Goal: Task Accomplishment & Management: Complete application form

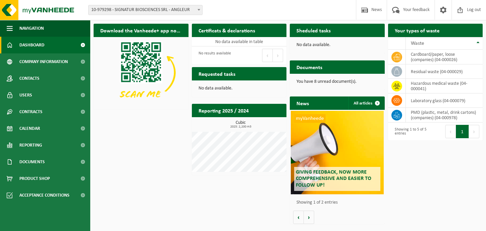
click at [36, 45] on span "Dashboard" at bounding box center [31, 45] width 25 height 17
click at [42, 131] on link "Calendar" at bounding box center [45, 128] width 90 height 17
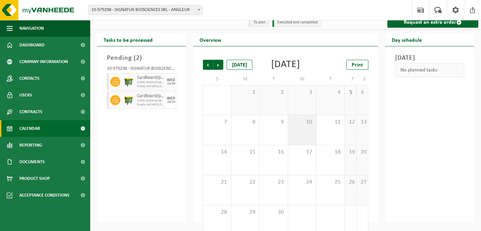
scroll to position [5, 0]
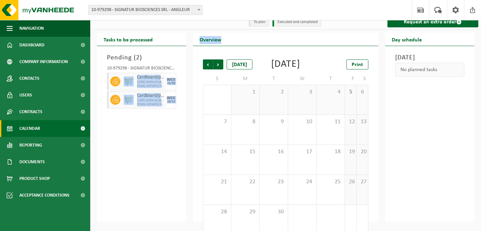
drag, startPoint x: 121, startPoint y: 81, endPoint x: 199, endPoint y: 101, distance: 80.7
click at [199, 101] on div "Tasks to be processed Pending ( 2 ) 10-979298 - SIGNATUR BIOSCIENCES SRL - ANGL…" at bounding box center [286, 127] width 384 height 189
click at [187, 78] on div "Tasks to be processed Pending ( 2 ) 10-979298 - SIGNATUR BIOSCIENCES SRL - ANGL…" at bounding box center [142, 127] width 96 height 189
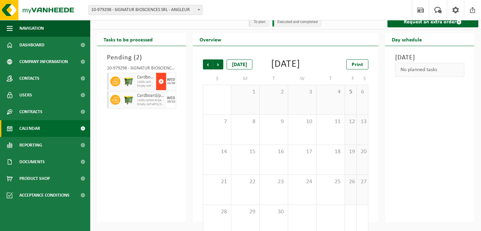
click at [161, 82] on span "button" at bounding box center [160, 81] width 5 height 13
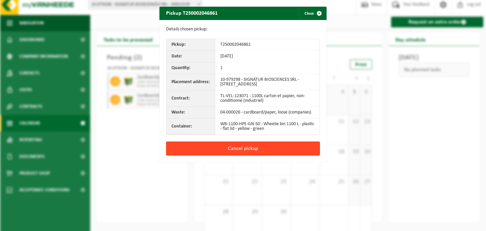
click at [232, 147] on button "Cancel pickup" at bounding box center [243, 149] width 154 height 14
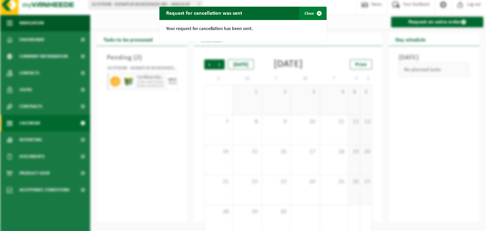
click at [318, 13] on span "button" at bounding box center [318, 13] width 13 height 13
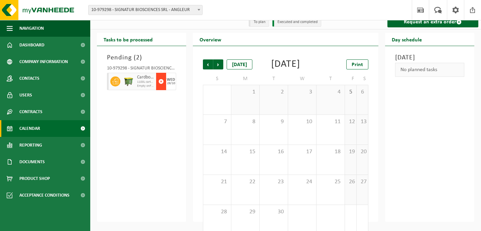
click at [163, 82] on span "button" at bounding box center [160, 81] width 5 height 13
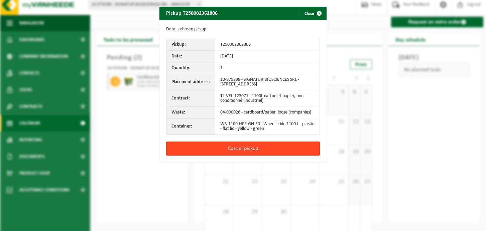
click at [245, 150] on button "Cancel pickup" at bounding box center [243, 149] width 154 height 14
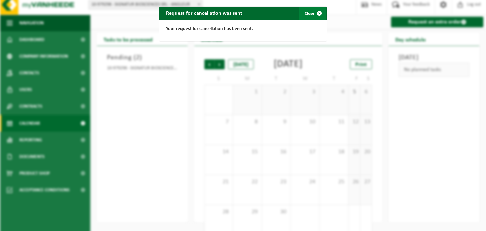
click at [318, 14] on span "button" at bounding box center [318, 13] width 13 height 13
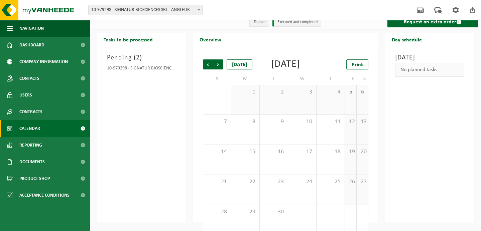
click at [406, 145] on div "Friday, September 5, 2025 No planned tasks" at bounding box center [429, 134] width 89 height 176
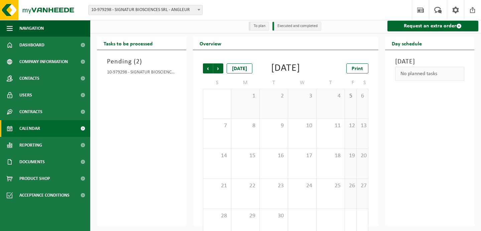
scroll to position [0, 0]
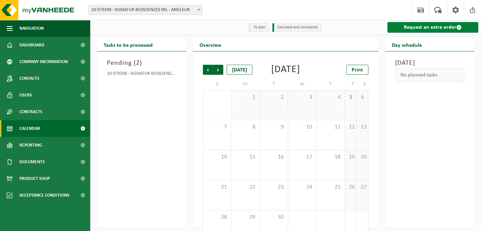
click at [424, 27] on link "Request an extra order" at bounding box center [432, 27] width 91 height 11
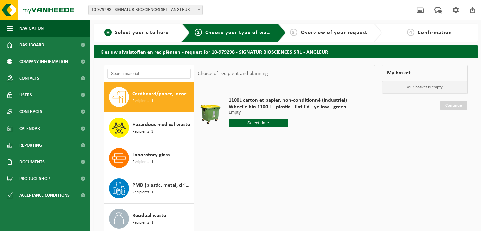
click at [154, 34] on span "Select your site here" at bounding box center [142, 32] width 54 height 5
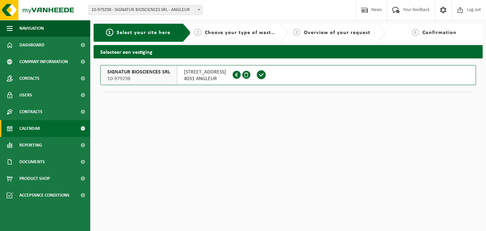
click at [27, 127] on span "Calendar" at bounding box center [29, 128] width 21 height 17
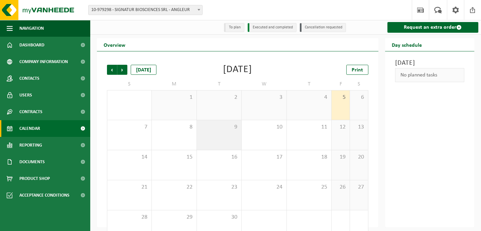
click at [215, 136] on div "9" at bounding box center [219, 135] width 44 height 30
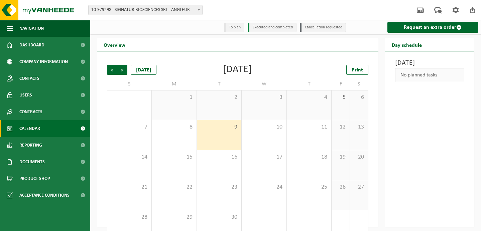
click at [215, 136] on div "9" at bounding box center [219, 135] width 44 height 30
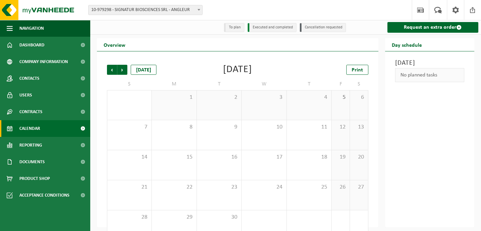
click at [442, 82] on div "No planned tasks" at bounding box center [429, 75] width 69 height 14
click at [237, 29] on li "To plan" at bounding box center [234, 27] width 20 height 9
click at [152, 73] on div "Today" at bounding box center [144, 70] width 26 height 10
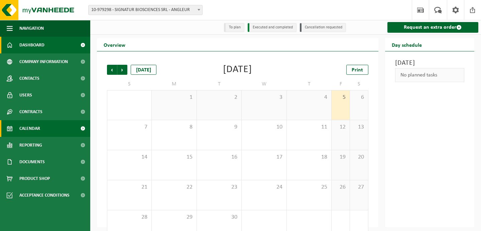
click at [63, 45] on link "Dashboard" at bounding box center [45, 45] width 90 height 17
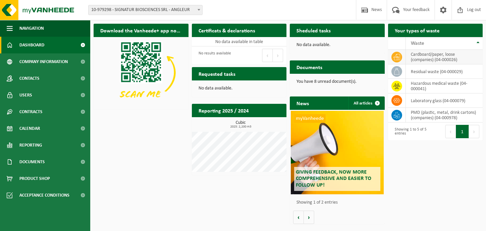
click at [435, 60] on td "cardboard/paper, loose (companies) (04-000026)" at bounding box center [444, 57] width 77 height 15
click at [399, 58] on icon at bounding box center [396, 57] width 7 height 7
click at [396, 71] on icon at bounding box center [396, 71] width 7 height 7
click at [396, 116] on icon at bounding box center [396, 115] width 7 height 7
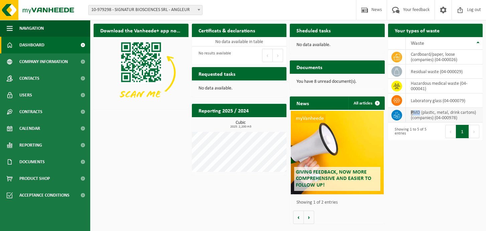
click at [396, 116] on icon at bounding box center [397, 117] width 2 height 3
click at [394, 115] on icon at bounding box center [396, 115] width 7 height 7
click at [223, 74] on h2 "Requested tasks" at bounding box center [217, 73] width 50 height 13
click at [440, 11] on span at bounding box center [443, 10] width 10 height 20
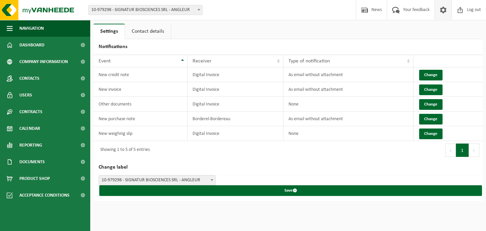
click at [440, 11] on span at bounding box center [443, 10] width 10 height 20
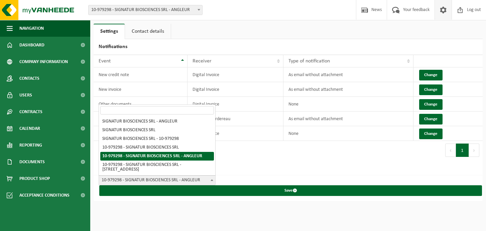
click at [209, 180] on span at bounding box center [212, 180] width 7 height 9
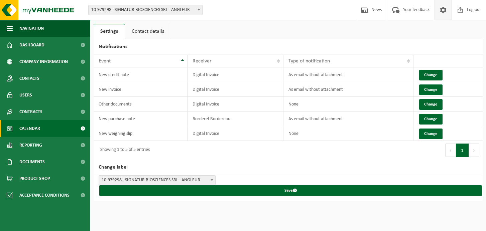
click at [31, 130] on span "Calendar" at bounding box center [29, 128] width 21 height 17
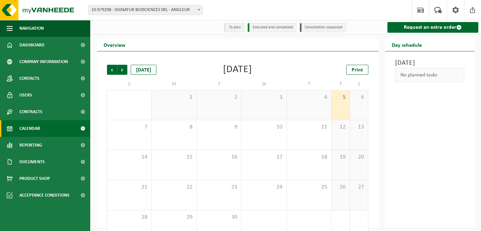
click at [272, 28] on li "Executed and completed" at bounding box center [272, 27] width 49 height 9
click at [232, 29] on li "To plan" at bounding box center [234, 27] width 20 height 9
click at [234, 28] on li "To plan" at bounding box center [234, 27] width 20 height 9
click at [217, 136] on div "9" at bounding box center [219, 135] width 44 height 30
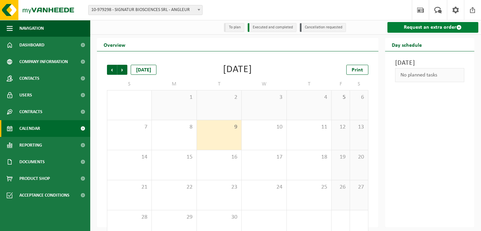
click at [437, 29] on link "Request an extra order" at bounding box center [432, 27] width 91 height 11
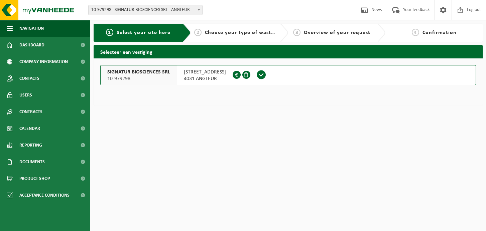
click at [266, 76] on span at bounding box center [261, 75] width 10 height 10
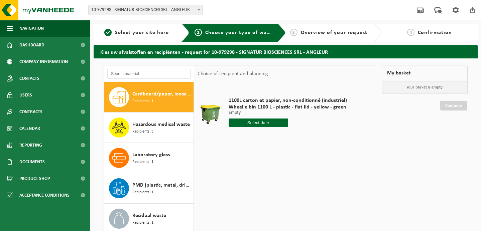
click at [264, 122] on input "text" at bounding box center [258, 123] width 59 height 8
click at [257, 171] on div "10" at bounding box center [258, 171] width 12 height 11
type input "From 2025-09-10"
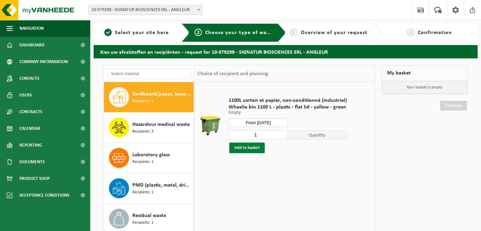
click at [244, 149] on button "Add to basket" at bounding box center [246, 148] width 35 height 11
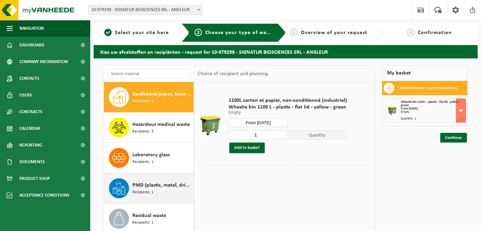
click at [137, 184] on span "PMD (plastic, metal, drink cartons) (companies)" at bounding box center [161, 185] width 59 height 8
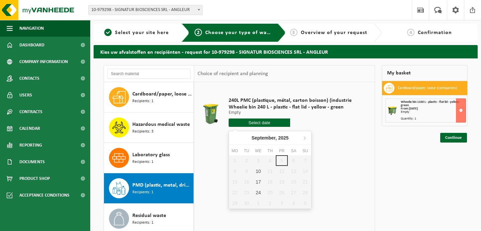
click at [257, 127] on input "text" at bounding box center [259, 123] width 61 height 8
click at [259, 171] on div "10" at bounding box center [258, 171] width 12 height 11
type input "From 2025-09-10"
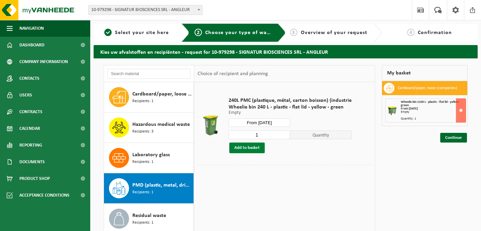
click at [244, 148] on button "Add to basket" at bounding box center [246, 148] width 35 height 11
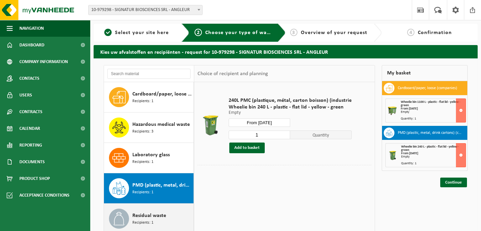
click at [153, 214] on span "Residual waste" at bounding box center [149, 216] width 34 height 8
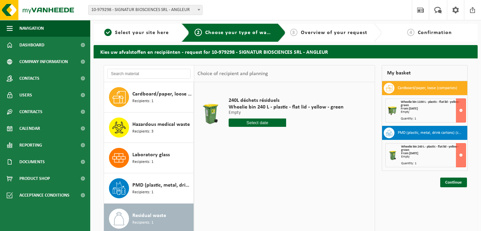
click at [258, 125] on input "text" at bounding box center [257, 123] width 57 height 8
click at [247, 173] on div "9" at bounding box center [247, 171] width 12 height 11
type input "From 2025-09-09"
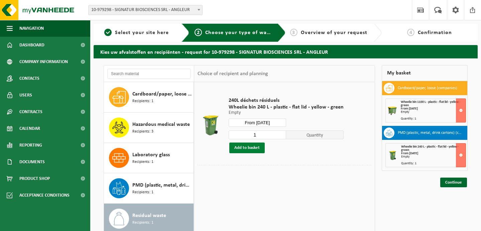
click at [250, 151] on button "Add to basket" at bounding box center [246, 148] width 35 height 11
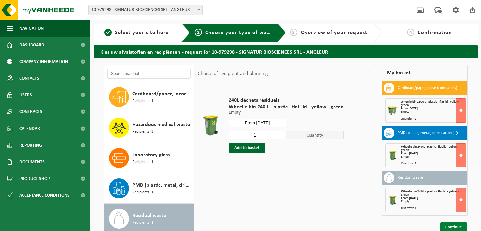
click at [447, 227] on link "Continue" at bounding box center [453, 228] width 27 height 10
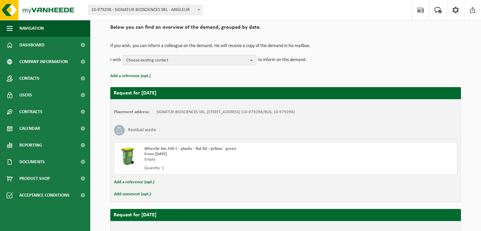
scroll to position [53, 0]
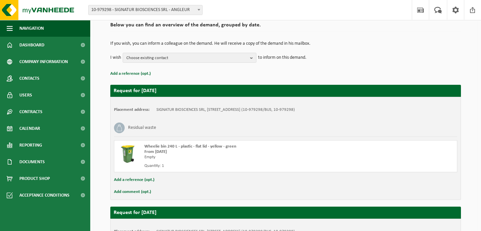
click at [136, 193] on button "Add comment (opt.)" at bounding box center [132, 192] width 37 height 9
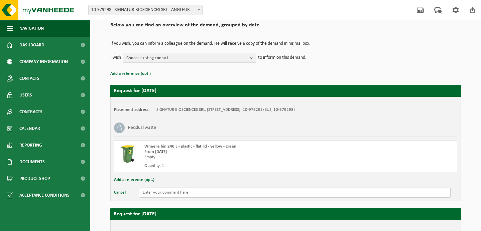
click at [147, 193] on input "text" at bounding box center [294, 193] width 311 height 10
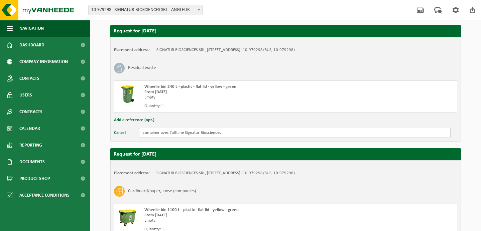
scroll to position [155, 0]
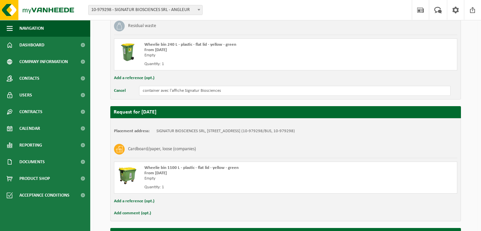
click at [135, 213] on button "Add comment (opt.)" at bounding box center [132, 213] width 37 height 9
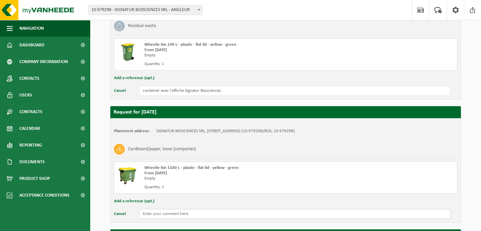
click at [146, 213] on input "text" at bounding box center [294, 214] width 311 height 10
click at [158, 91] on input "container avec l'affiche Signatur Biosciences" at bounding box center [294, 91] width 311 height 10
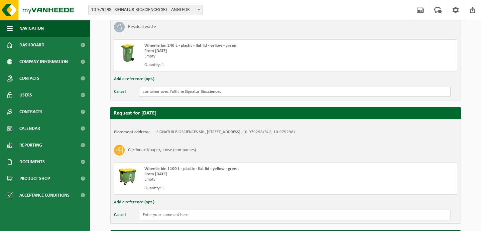
scroll to position [153, 0]
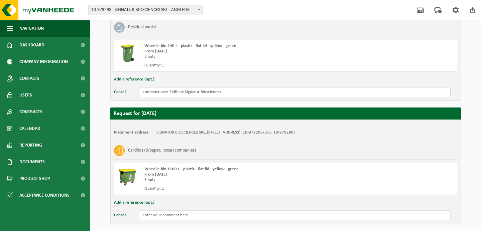
drag, startPoint x: 160, startPoint y: 92, endPoint x: 141, endPoint y: 92, distance: 18.7
click at [141, 92] on input "container avec l'affiche Signatur Biosciences" at bounding box center [294, 92] width 311 height 10
click at [144, 93] on input "residual waste avec l'affiche Signatur Biosciences" at bounding box center [294, 92] width 311 height 10
type input "residual waste avec l'affiche Signatur Biosciences"
click at [163, 216] on input "text" at bounding box center [294, 216] width 311 height 10
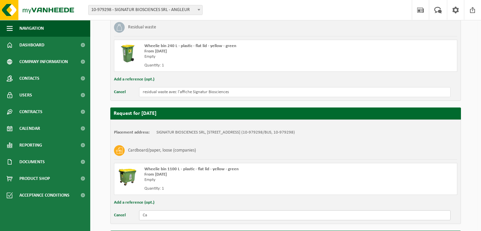
type input "C"
drag, startPoint x: 168, startPoint y: 93, endPoint x: 142, endPoint y: 92, distance: 25.8
click at [142, 92] on input "residual waste avec l'affiche Signatur Biosciences" at bounding box center [294, 92] width 311 height 10
drag, startPoint x: 225, startPoint y: 94, endPoint x: 141, endPoint y: 94, distance: 83.9
click at [141, 94] on input "Conteneur avec l'affiche Signatur Biosciences" at bounding box center [294, 92] width 311 height 10
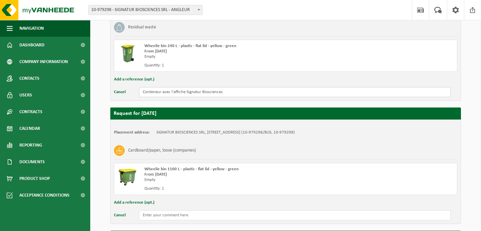
type input "Conteneur avec l'affiche Signatur Biosciences"
click at [157, 213] on input "text" at bounding box center [294, 216] width 311 height 10
paste input "Conteneur avec l'affiche Signatur Biosciences"
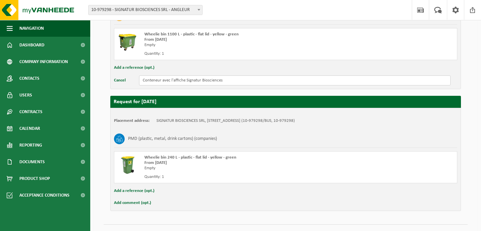
scroll to position [302, 0]
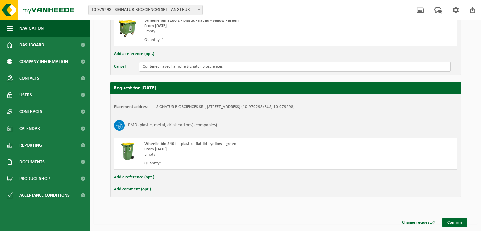
type input "Conteneur avec l'affiche Signatur Biosciences"
click at [134, 190] on button "Add comment (opt.)" at bounding box center [132, 189] width 37 height 9
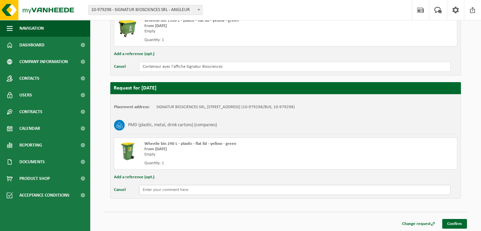
click at [153, 191] on input "text" at bounding box center [294, 190] width 311 height 10
paste input "Conteneur avec l'affiche Signatur Biosciences"
type input "Conteneur avec l'affiche Signatur Biosciences"
click at [459, 224] on link "Confirm" at bounding box center [454, 224] width 25 height 10
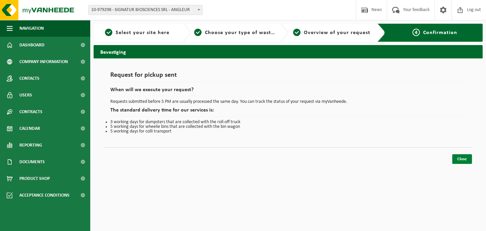
click at [466, 159] on link "Close" at bounding box center [462, 159] width 20 height 10
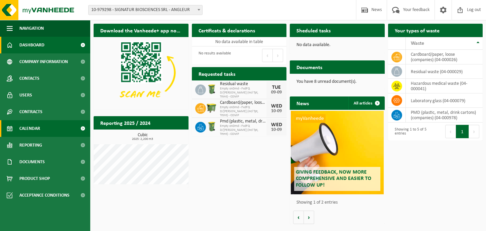
click at [32, 128] on span "Calendar" at bounding box center [29, 128] width 21 height 17
